Goal: Check status: Check status

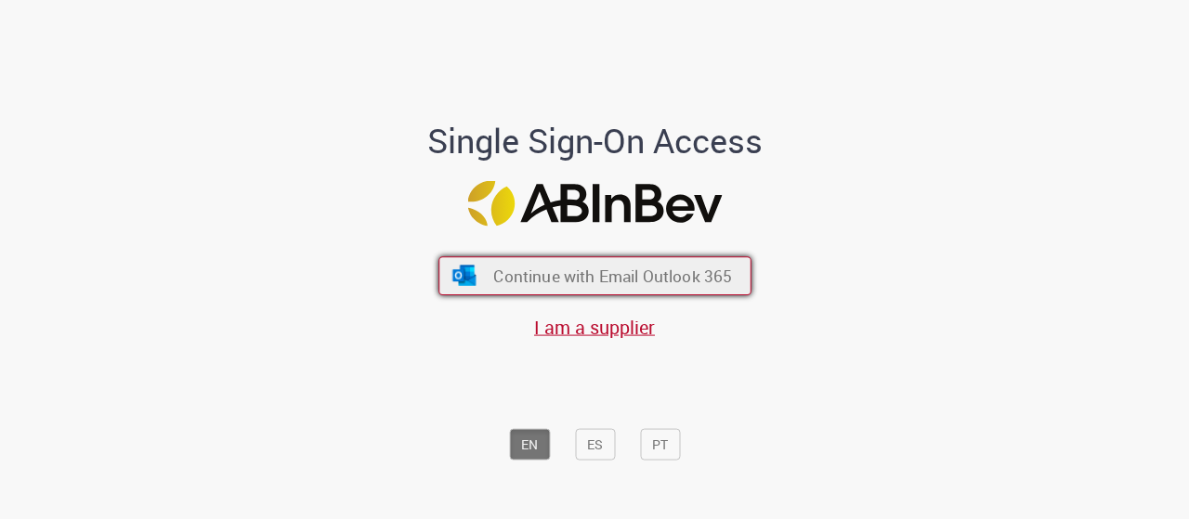
click at [509, 274] on span "Continue with Email Outlook 365" at bounding box center [612, 275] width 239 height 21
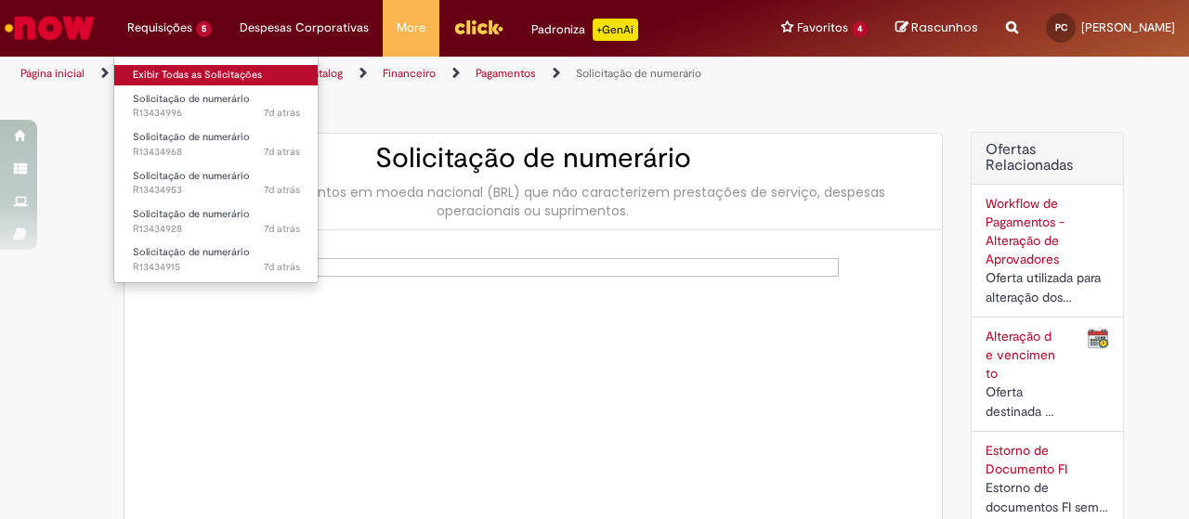
click at [163, 73] on link "Exibir Todas as Solicitações" at bounding box center [216, 75] width 204 height 20
click at [209, 73] on link "Exibir Todas as Solicitações" at bounding box center [216, 75] width 204 height 20
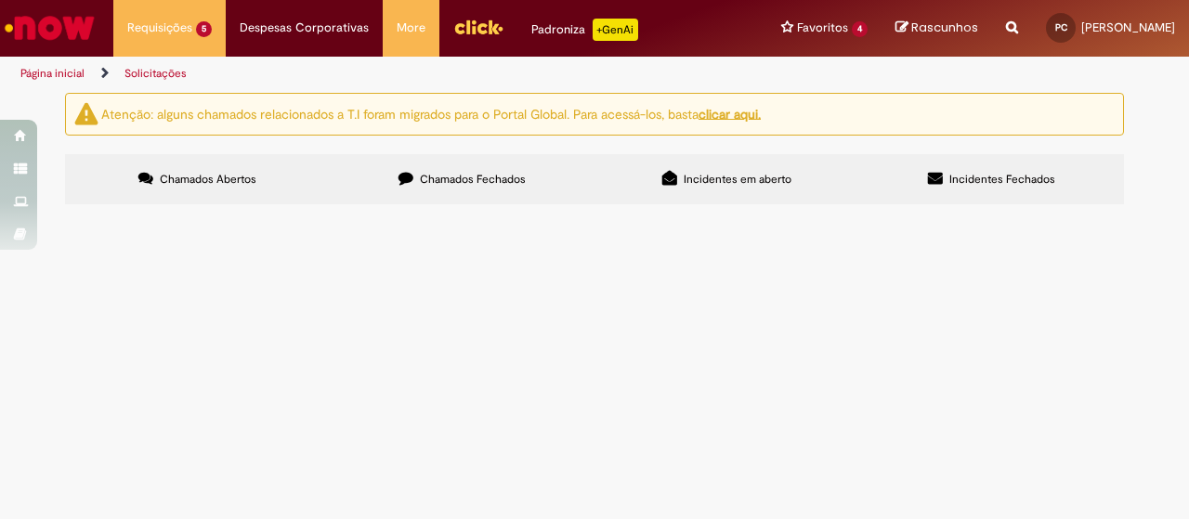
scroll to position [63, 0]
click at [0, 0] on span "(3P) Resgates [GEOGRAPHIC_DATA] | Acerto Retroativo até [DATE]" at bounding box center [0, 0] width 0 height 0
